Goal: Task Accomplishment & Management: Complete application form

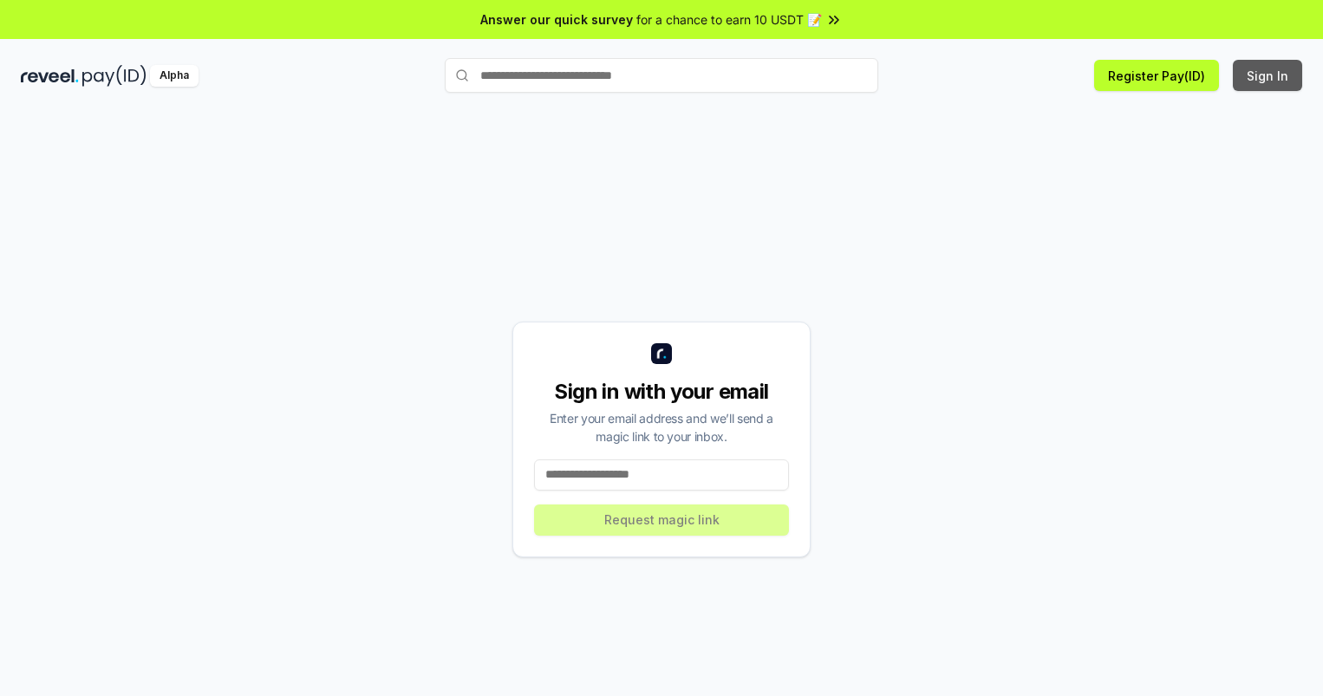
click at [1269, 75] on button "Sign In" at bounding box center [1267, 75] width 69 height 31
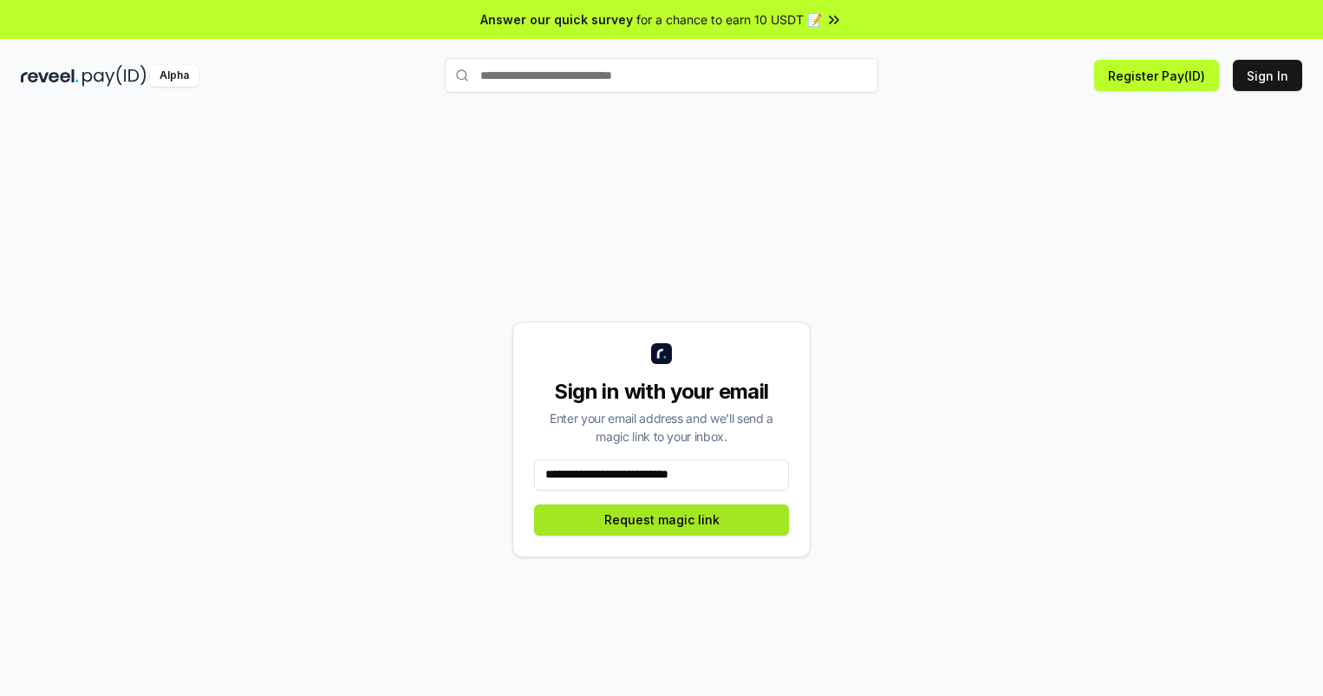
type input "**********"
click at [662, 519] on button "Request magic link" at bounding box center [661, 520] width 255 height 31
